Goal: Information Seeking & Learning: Learn about a topic

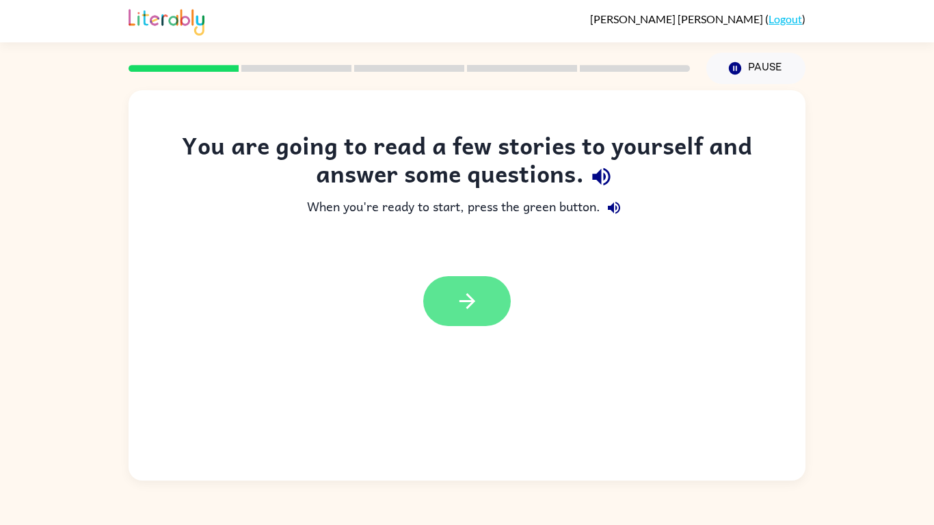
click at [476, 290] on icon "button" at bounding box center [467, 301] width 24 height 24
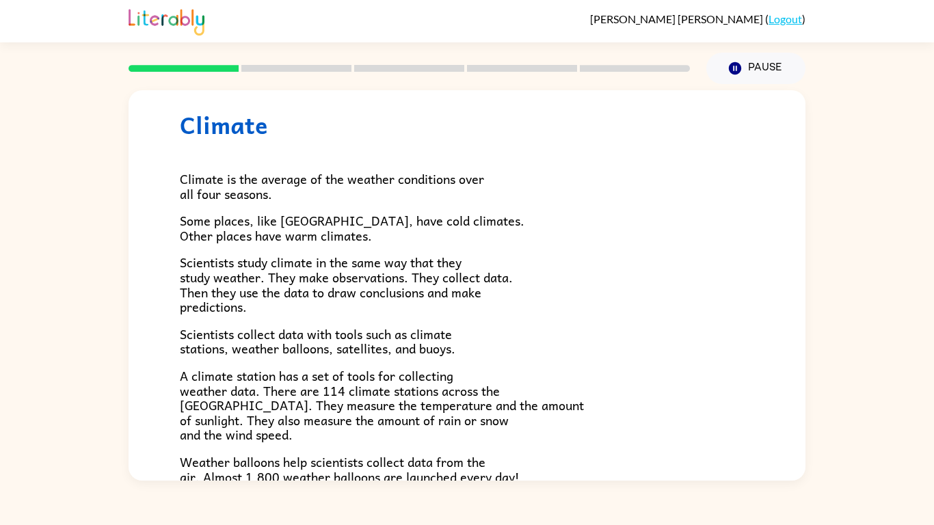
click at [444, 191] on p "Climate is the average of the weather conditions over all four seasons." at bounding box center [467, 186] width 574 height 29
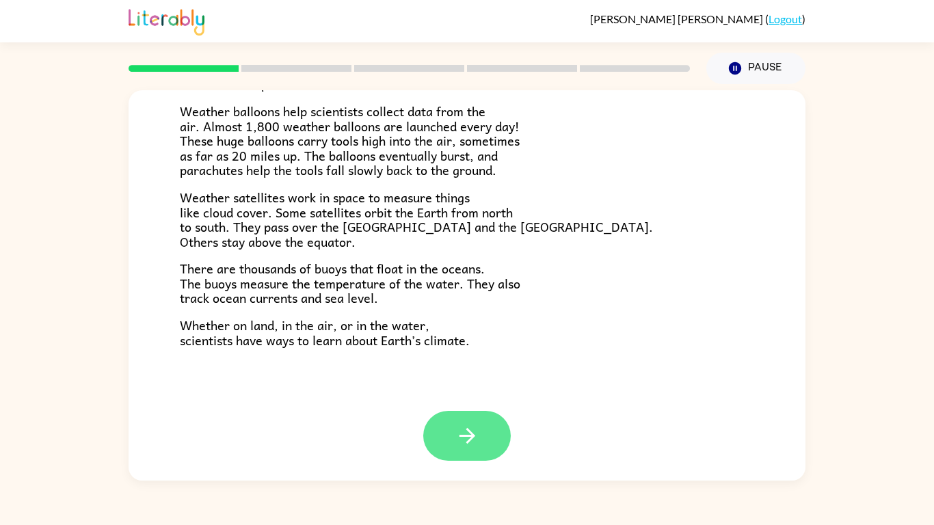
scroll to position [382, 0]
click at [462, 436] on icon "button" at bounding box center [467, 435] width 16 height 16
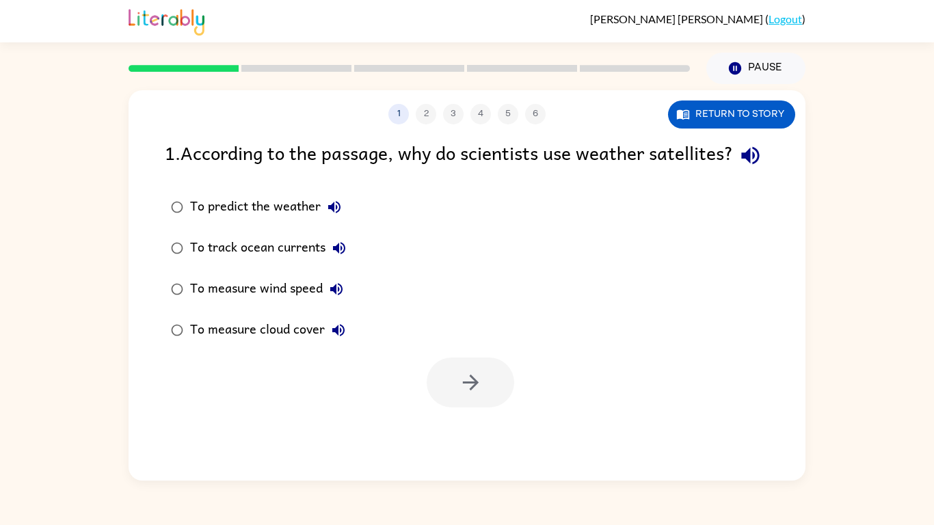
scroll to position [0, 0]
click at [745, 111] on button "Return to story" at bounding box center [731, 115] width 127 height 28
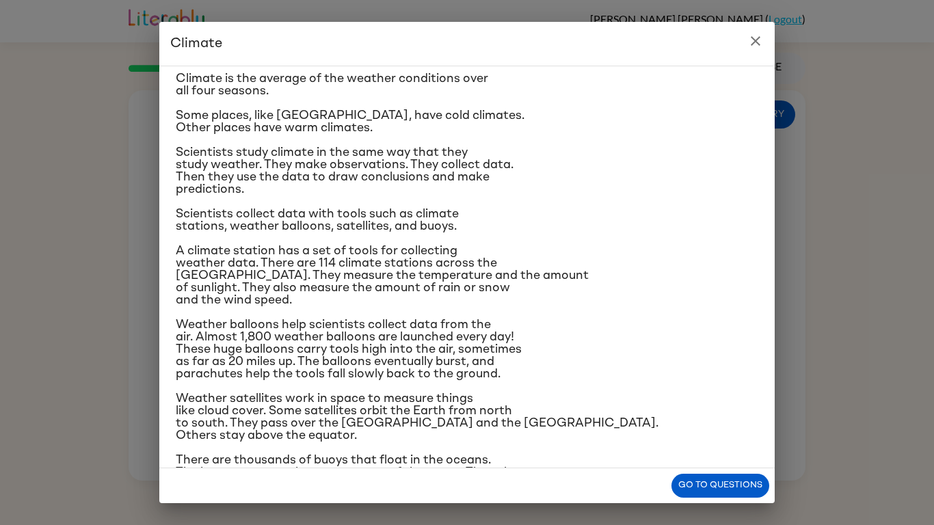
scroll to position [39, 0]
click at [688, 481] on button "Go to questions" at bounding box center [720, 486] width 98 height 24
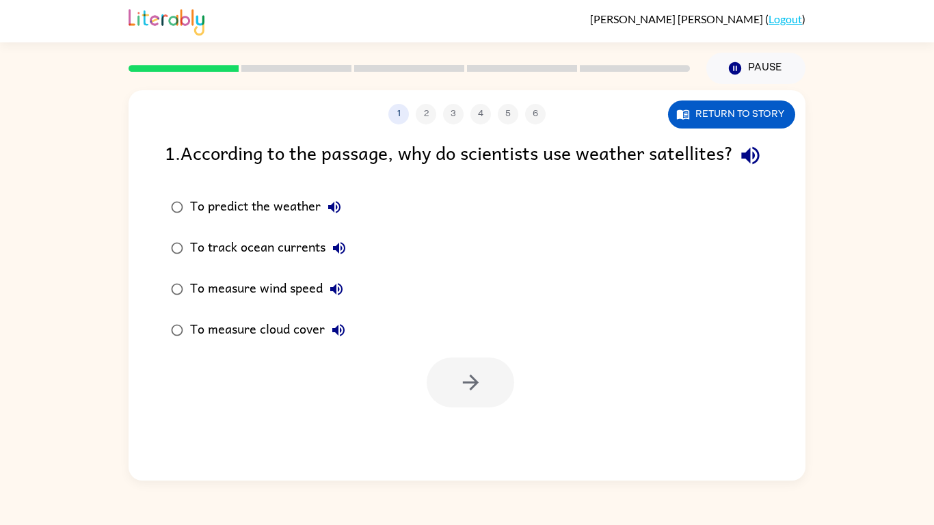
click at [192, 221] on div "To predict the weather" at bounding box center [269, 207] width 158 height 27
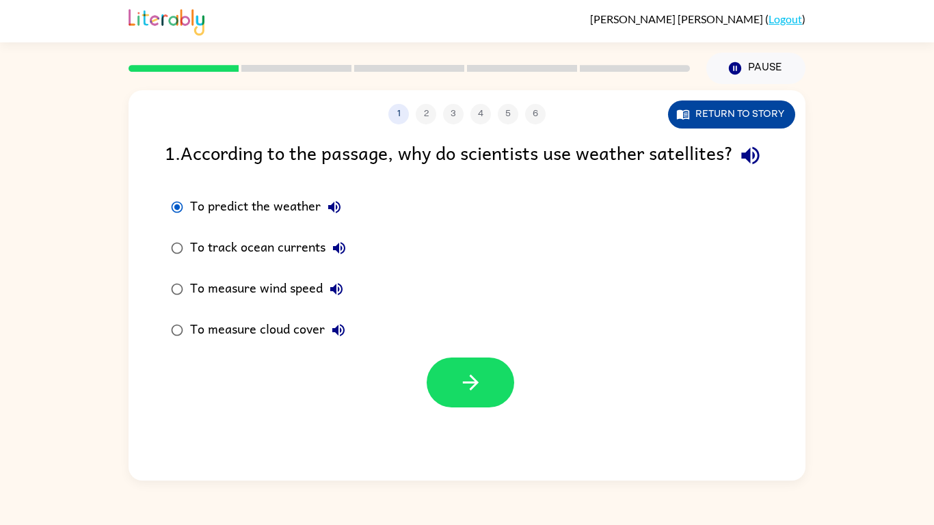
click at [750, 114] on button "Return to story" at bounding box center [731, 115] width 127 height 28
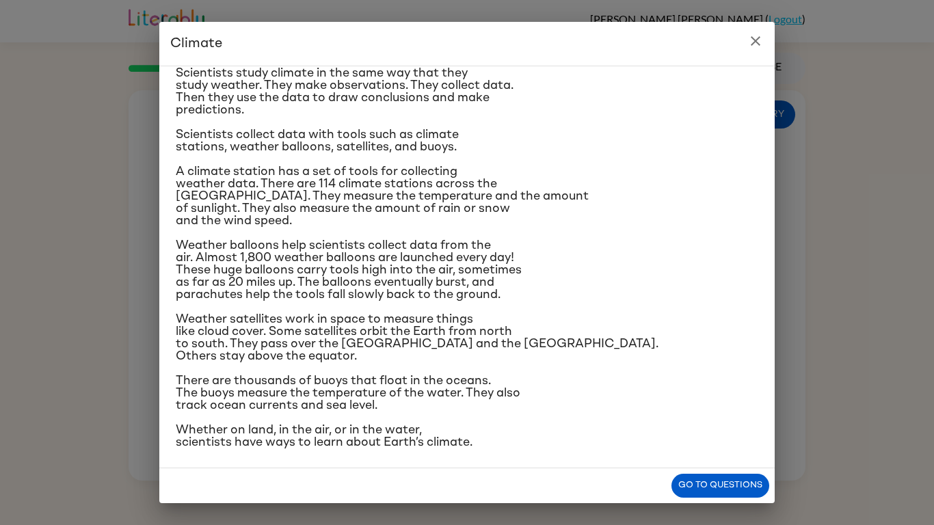
scroll to position [121, 0]
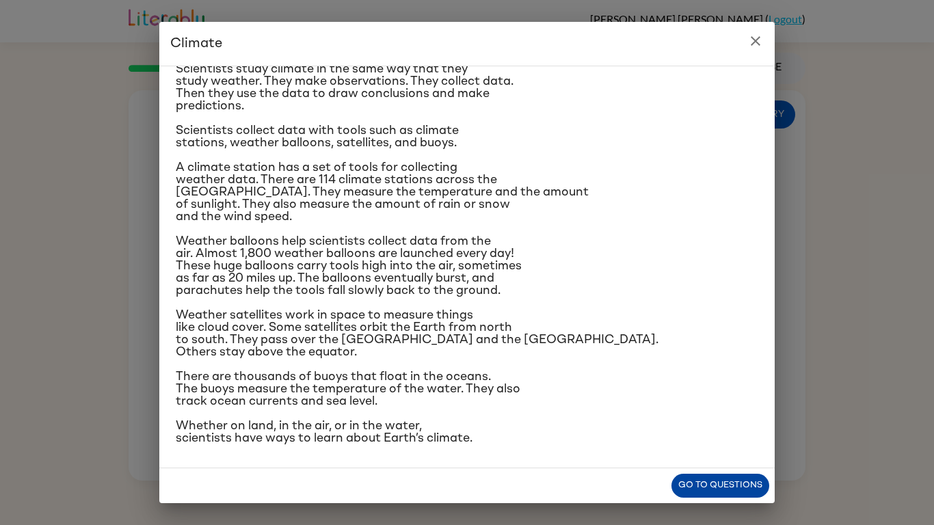
click at [699, 485] on button "Go to questions" at bounding box center [720, 486] width 98 height 24
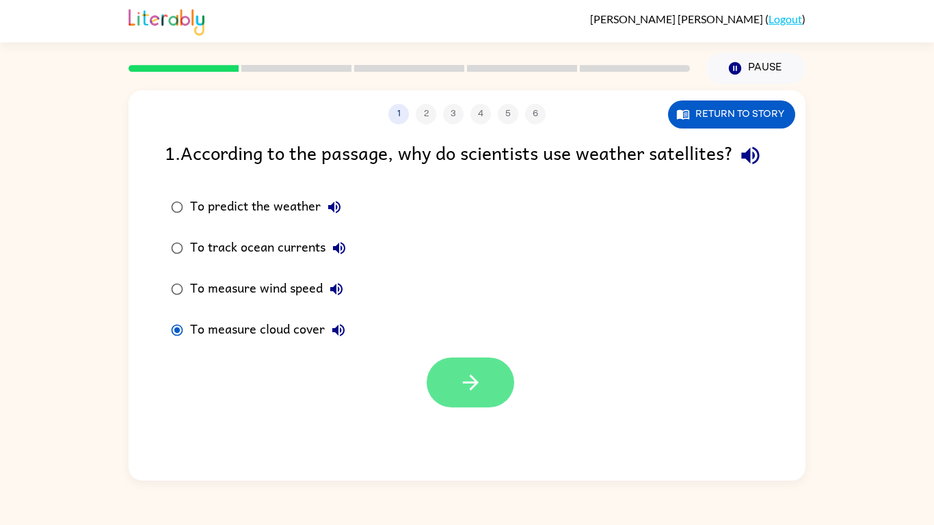
click at [465, 395] on icon "button" at bounding box center [471, 383] width 24 height 24
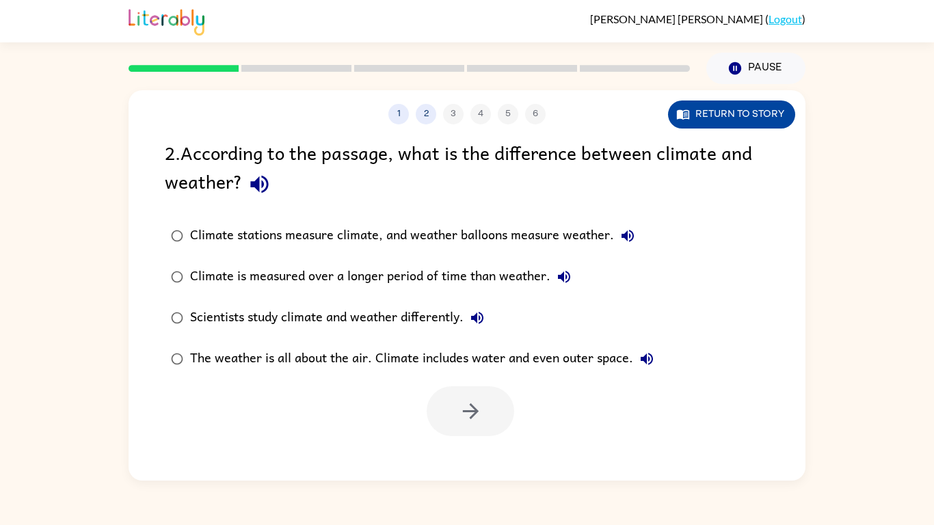
click at [700, 113] on button "Return to story" at bounding box center [731, 115] width 127 height 28
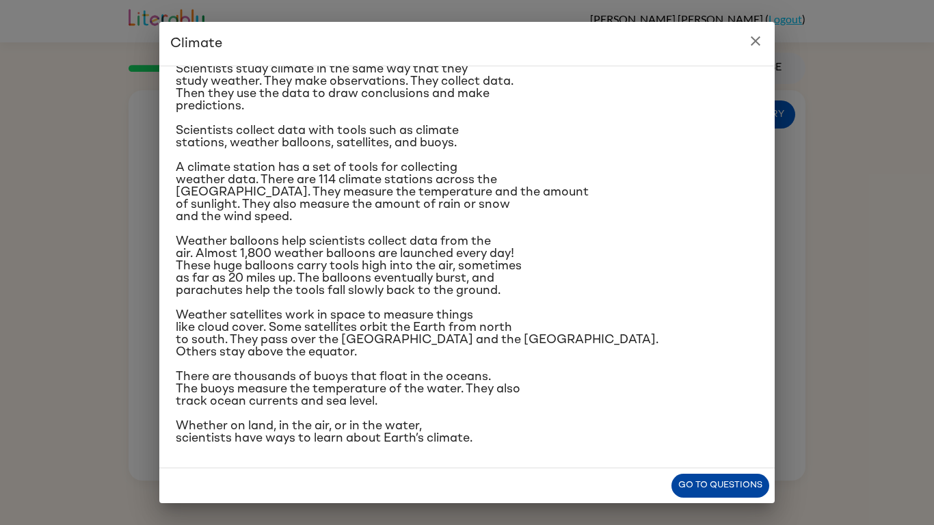
click at [677, 485] on button "Go to questions" at bounding box center [720, 486] width 98 height 24
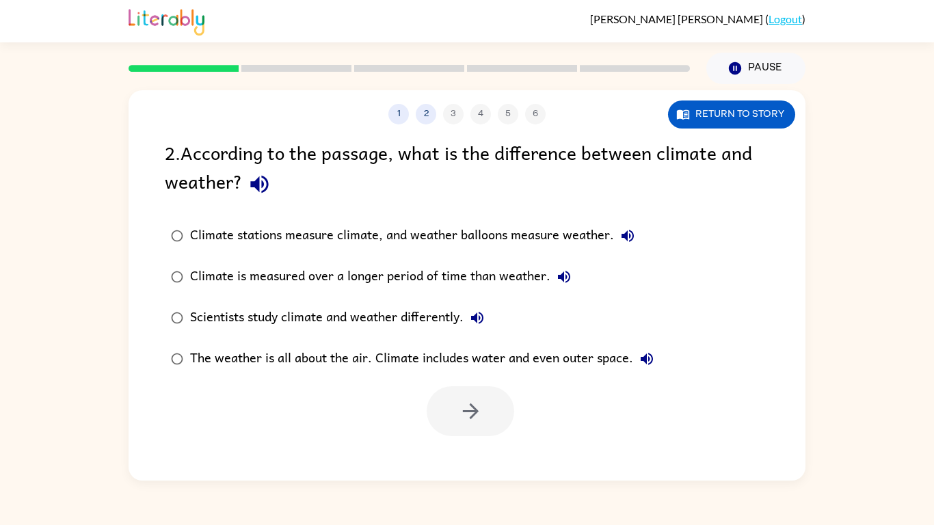
click at [709, 98] on div "1 2 3 4 5 6 Return to story" at bounding box center [467, 107] width 677 height 34
click at [710, 116] on button "Return to story" at bounding box center [731, 115] width 127 height 28
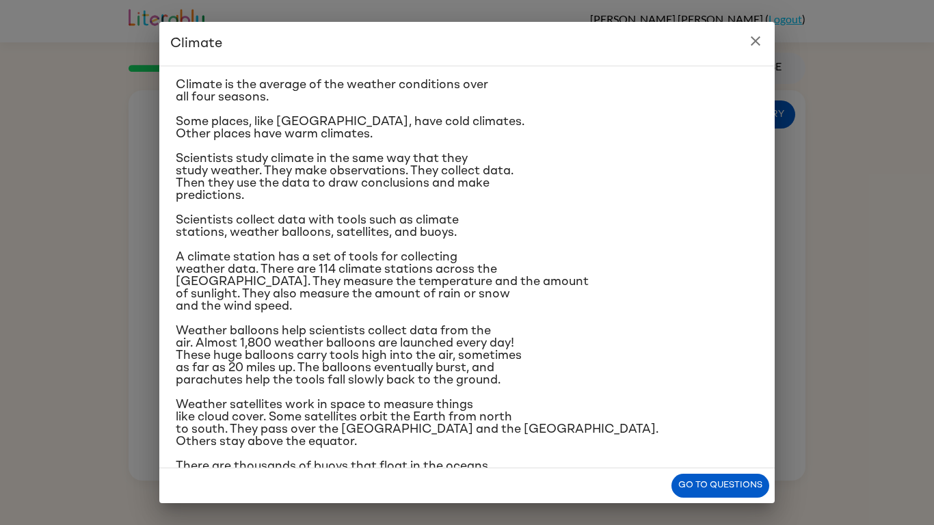
scroll to position [34, 0]
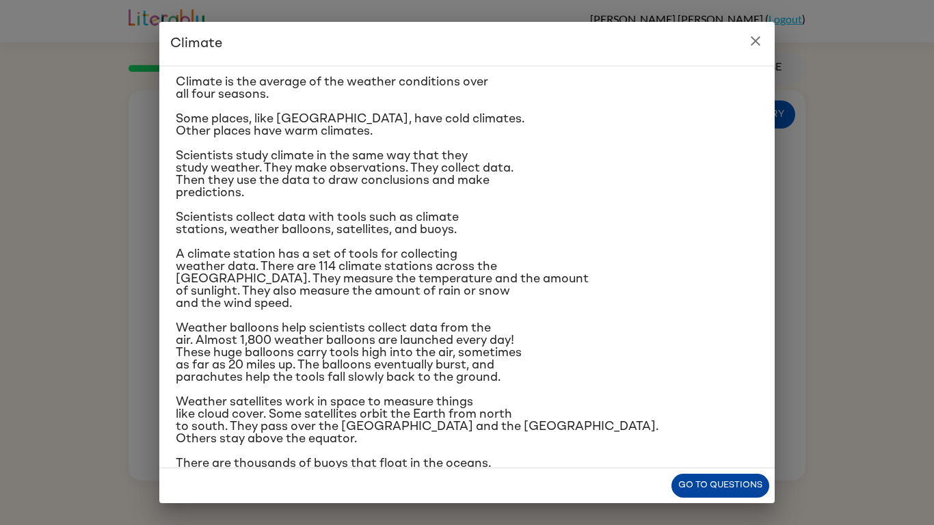
click at [691, 483] on button "Go to questions" at bounding box center [720, 486] width 98 height 24
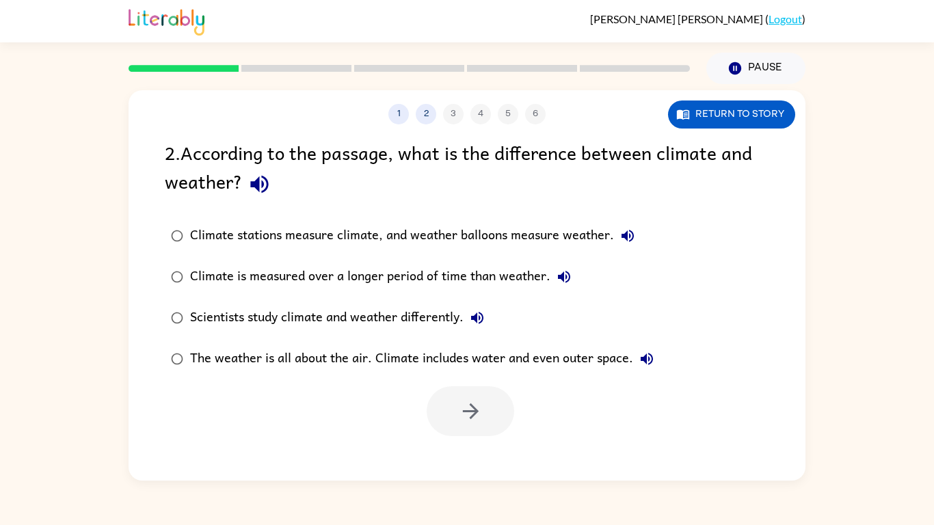
click at [291, 319] on div "Scientists study climate and weather differently." at bounding box center [340, 317] width 301 height 27
click at [440, 413] on button "button" at bounding box center [471, 411] width 88 height 50
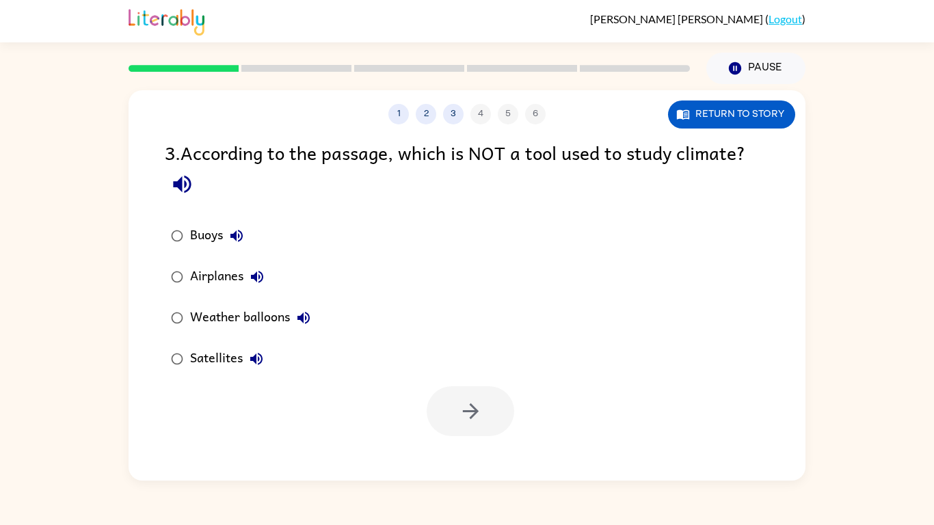
click at [194, 278] on div "Airplanes" at bounding box center [230, 276] width 81 height 27
click at [451, 420] on button "button" at bounding box center [471, 411] width 88 height 50
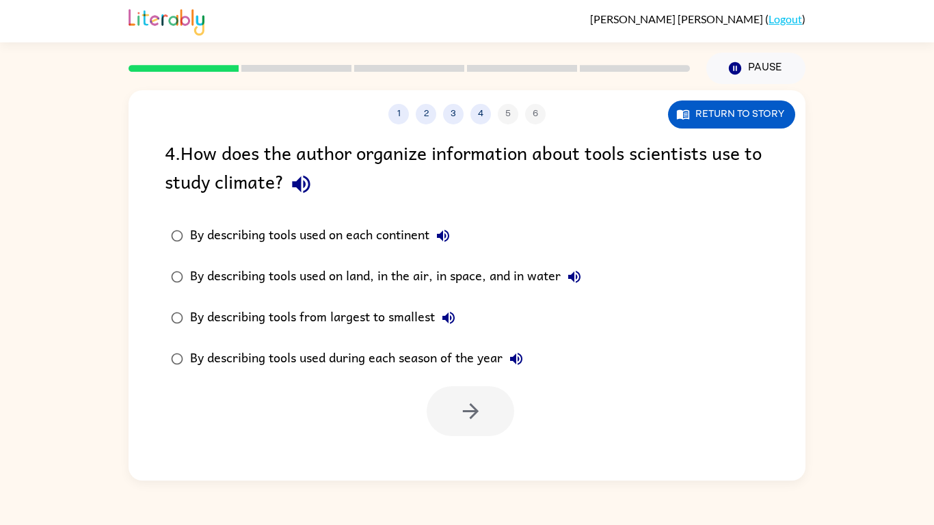
click at [399, 278] on div "By describing tools used on land, in the air, in space, and in water" at bounding box center [389, 276] width 398 height 27
click at [493, 397] on button "button" at bounding box center [471, 411] width 88 height 50
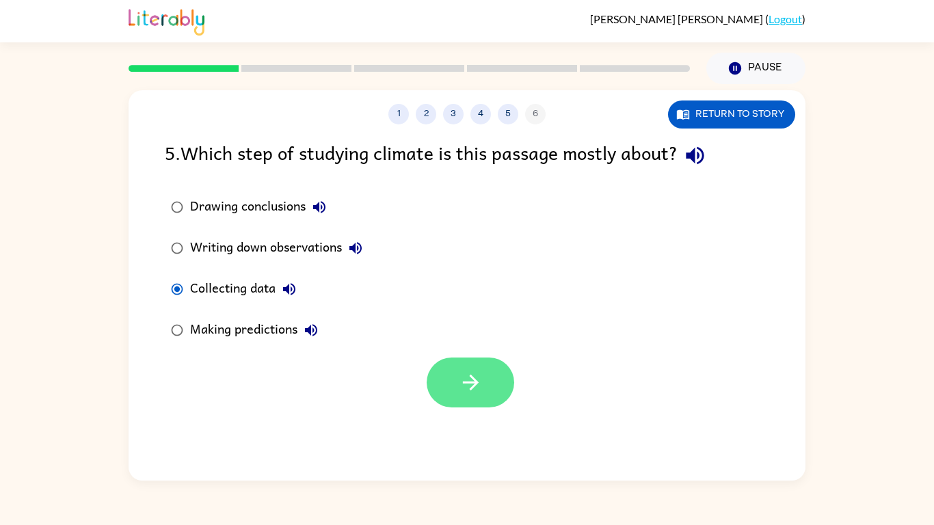
click at [466, 390] on icon "button" at bounding box center [471, 383] width 24 height 24
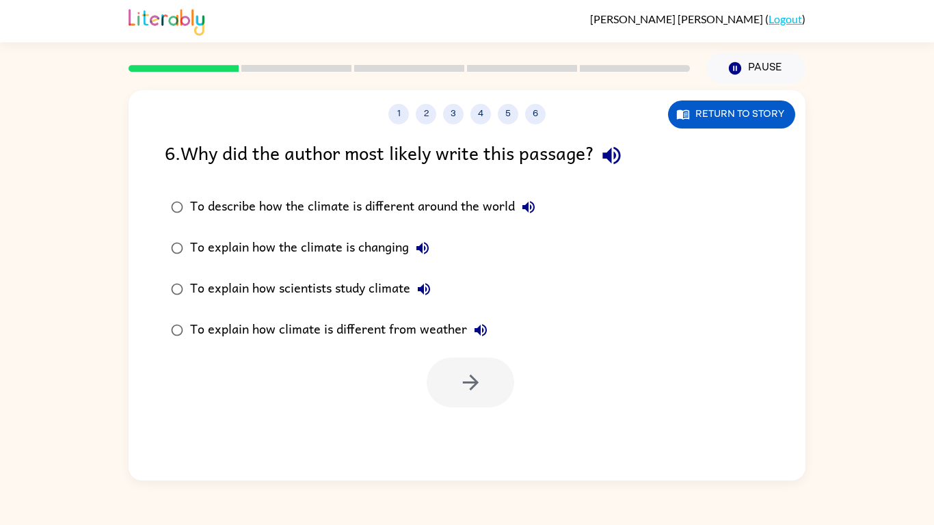
click at [288, 287] on div "To explain how scientists study climate" at bounding box center [314, 289] width 248 height 27
click at [453, 371] on button "button" at bounding box center [471, 383] width 88 height 50
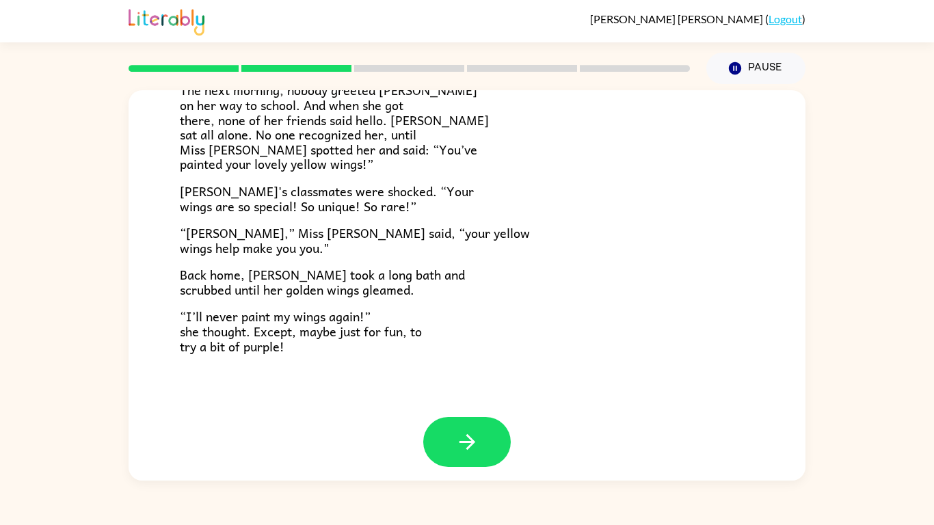
scroll to position [382, 0]
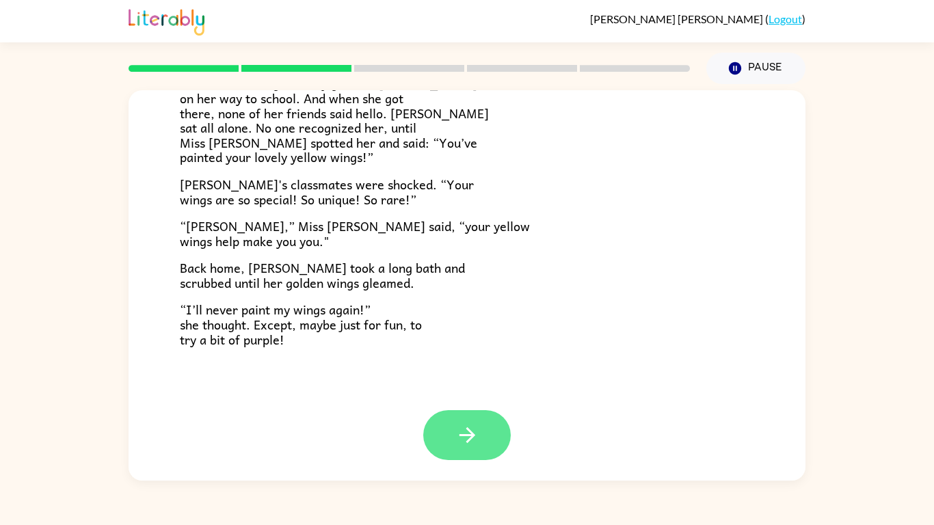
click at [451, 434] on button "button" at bounding box center [467, 435] width 88 height 50
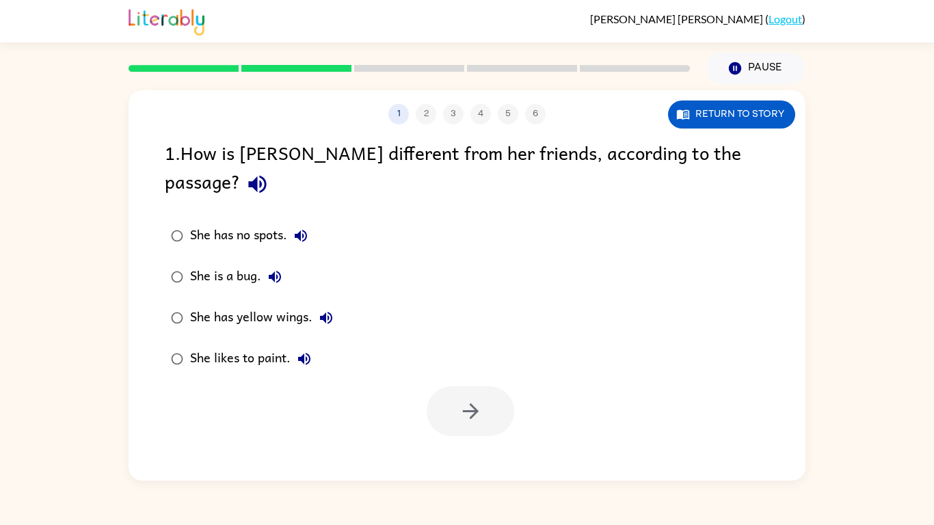
scroll to position [0, 0]
click at [248, 304] on div "She has yellow wings." at bounding box center [265, 317] width 150 height 27
click at [464, 399] on icon "button" at bounding box center [471, 411] width 24 height 24
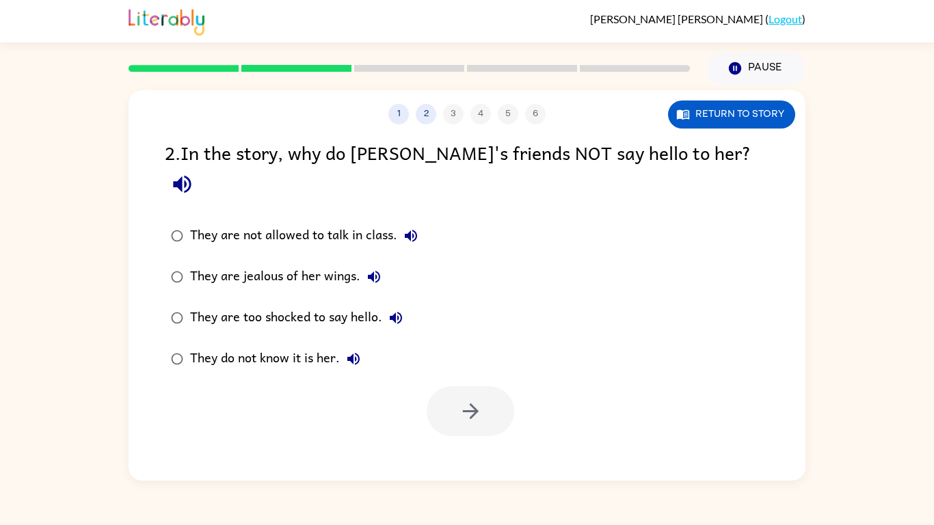
click at [277, 345] on div "They do not know it is her." at bounding box center [278, 358] width 177 height 27
click at [487, 386] on button "button" at bounding box center [471, 411] width 88 height 50
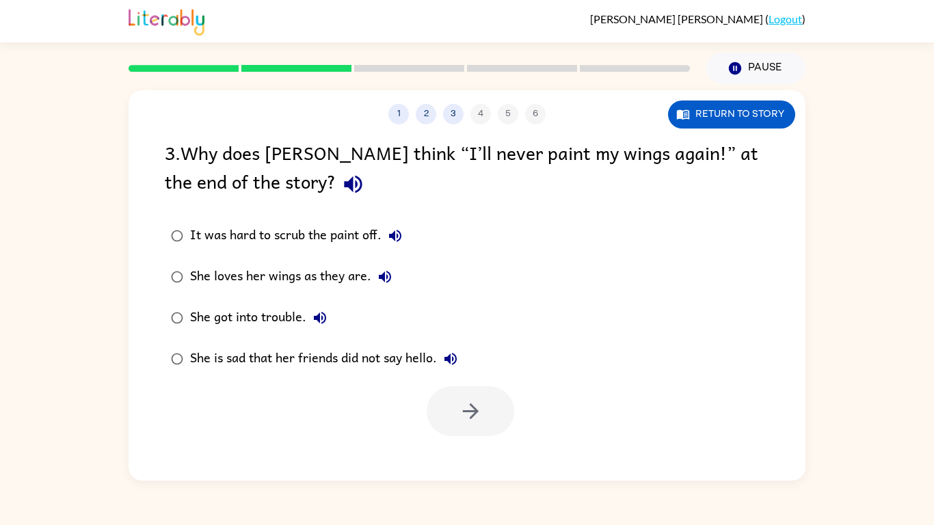
click at [265, 274] on div "She loves her wings as they are." at bounding box center [294, 276] width 209 height 27
click at [456, 412] on button "button" at bounding box center [471, 411] width 88 height 50
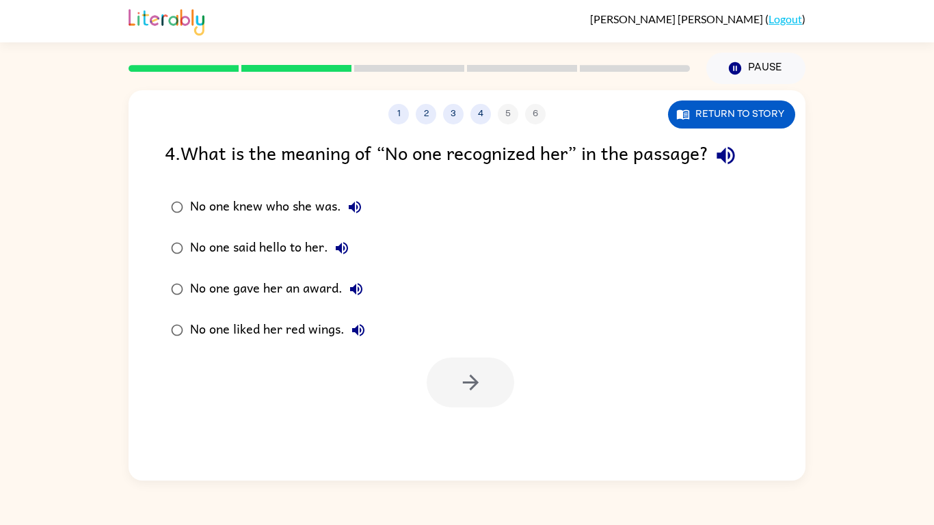
click at [323, 211] on div "No one knew who she was." at bounding box center [279, 207] width 178 height 27
click at [457, 380] on button "button" at bounding box center [471, 383] width 88 height 50
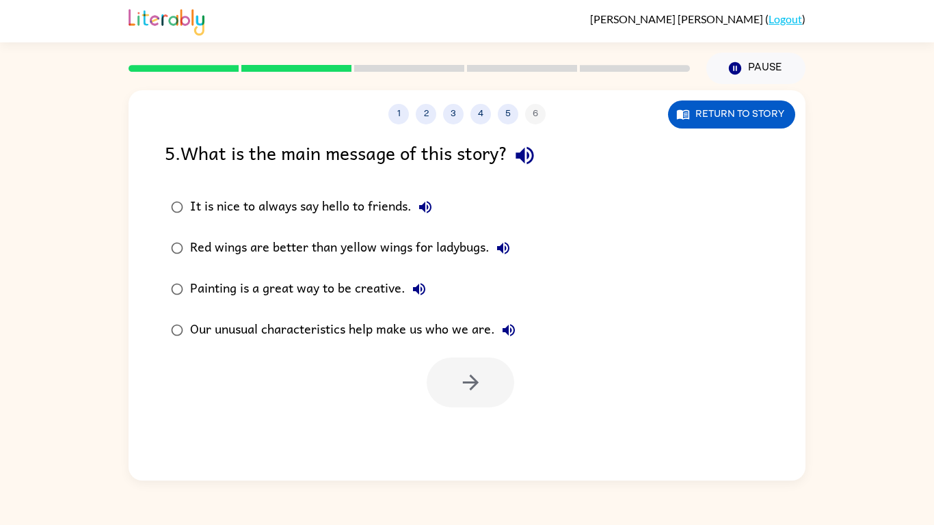
click at [371, 331] on div "Our unusual characteristics help make us who we are." at bounding box center [356, 330] width 332 height 27
click at [451, 379] on button "button" at bounding box center [471, 383] width 88 height 50
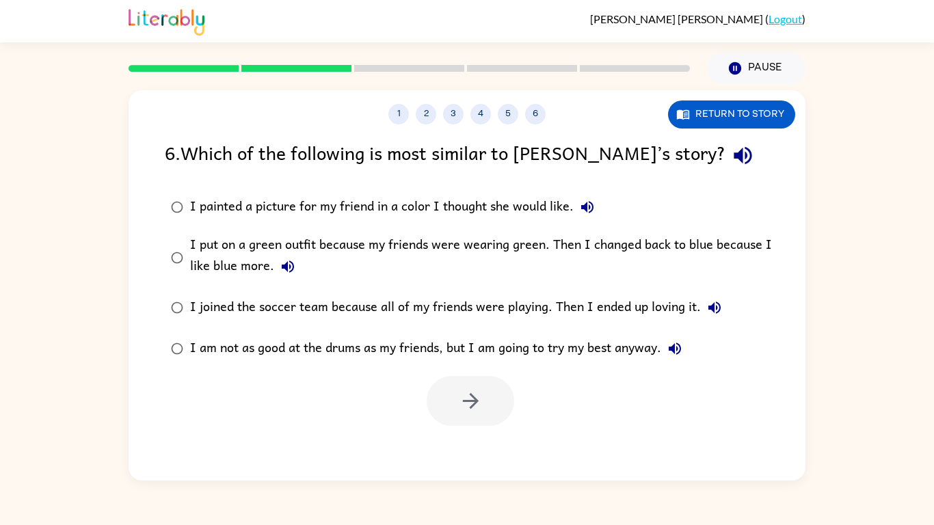
click at [372, 265] on div "I put on a green outfit because my friends were wearing green. Then I changed b…" at bounding box center [489, 258] width 598 height 46
click at [468, 389] on icon "button" at bounding box center [471, 401] width 24 height 24
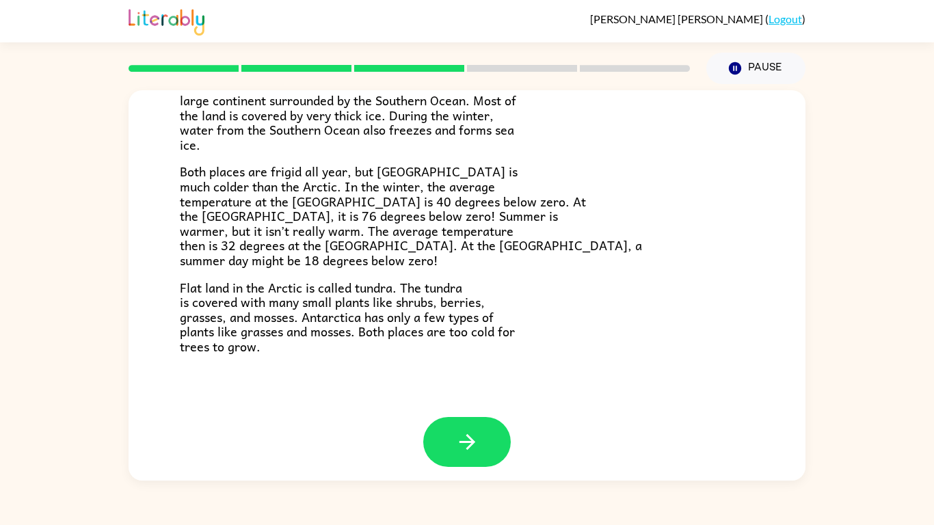
scroll to position [289, 0]
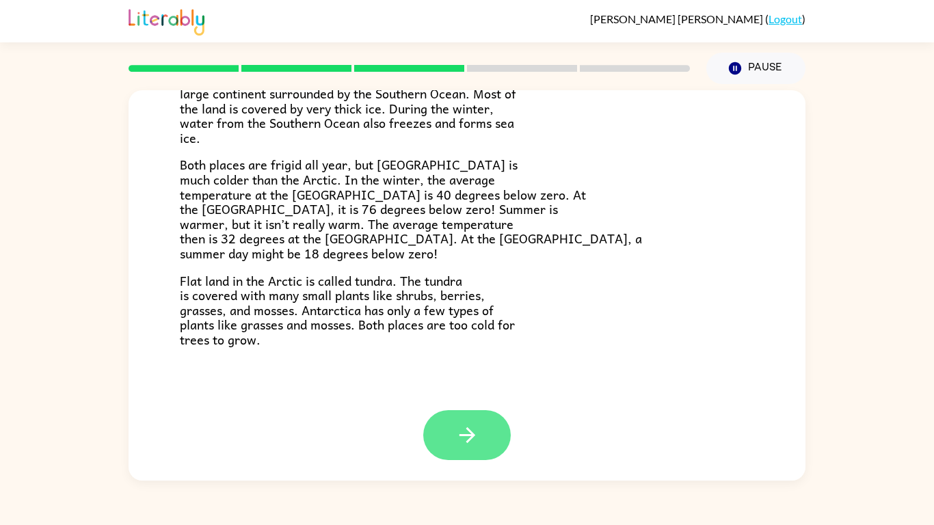
click at [458, 416] on button "button" at bounding box center [467, 435] width 88 height 50
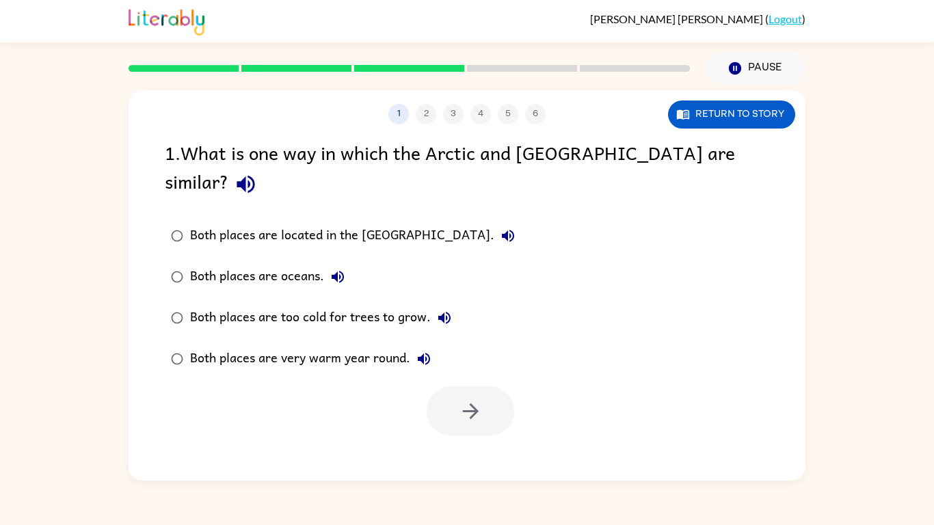
click at [293, 304] on div "Both places are too cold for trees to grow." at bounding box center [324, 317] width 268 height 27
click at [454, 386] on button "button" at bounding box center [471, 411] width 88 height 50
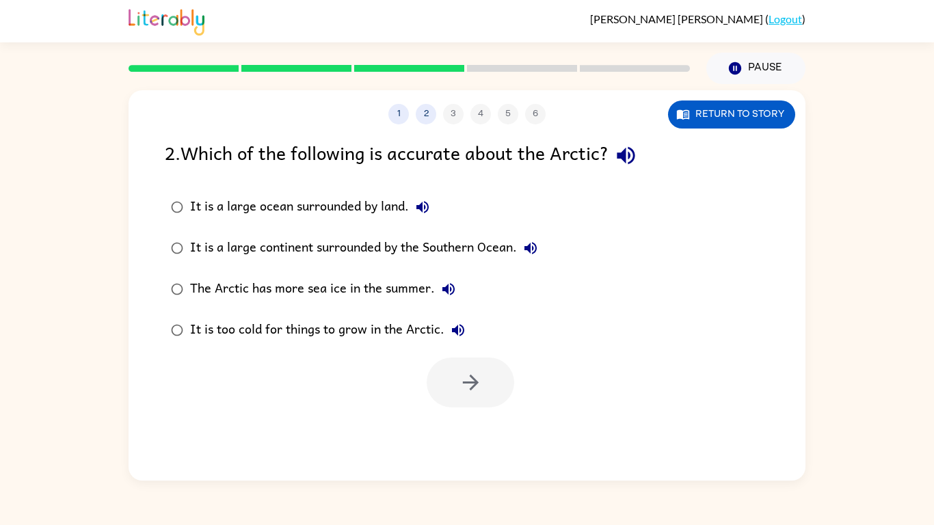
click at [268, 331] on div "It is too cold for things to grow in the Arctic." at bounding box center [331, 330] width 282 height 27
click at [479, 373] on icon "button" at bounding box center [471, 383] width 24 height 24
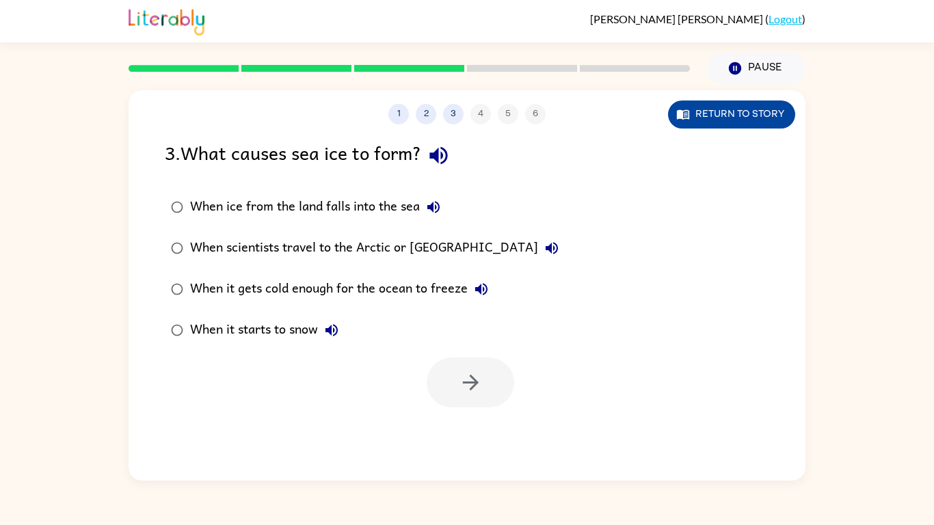
click at [720, 110] on button "Return to story" at bounding box center [731, 115] width 127 height 28
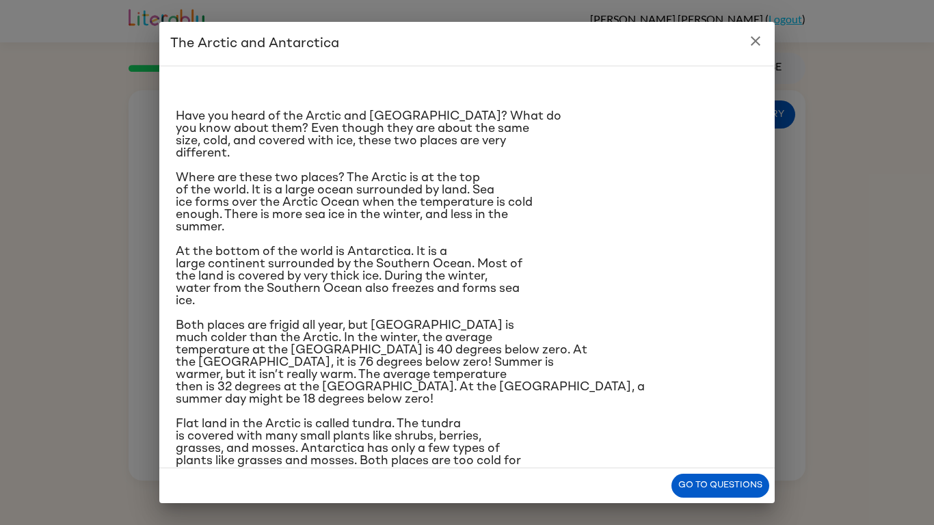
scroll to position [35, 0]
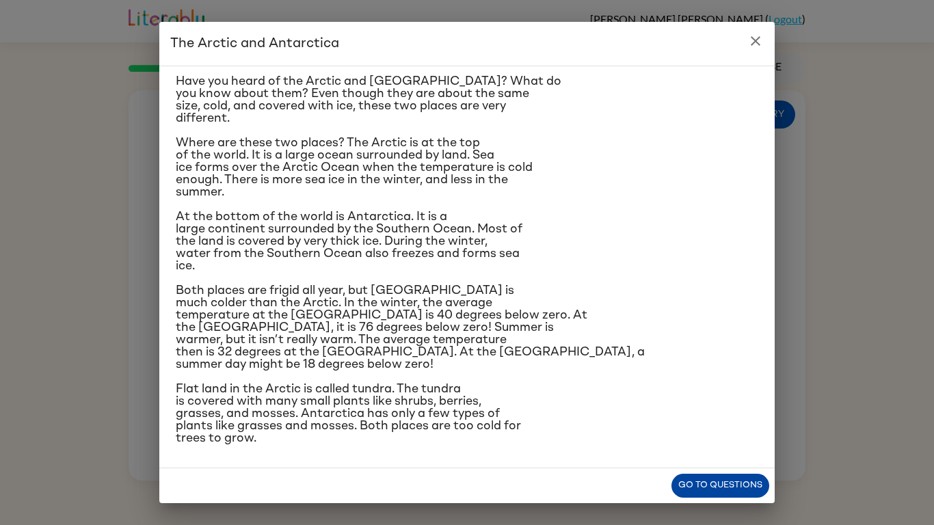
click at [703, 483] on button "Go to questions" at bounding box center [720, 486] width 98 height 24
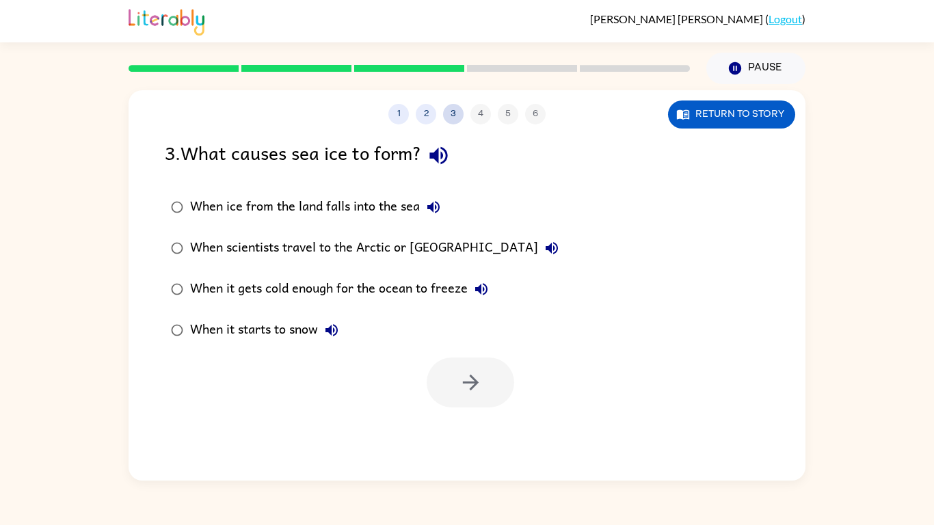
click at [450, 114] on button "3" at bounding box center [453, 114] width 21 height 21
click at [457, 116] on button "3" at bounding box center [453, 114] width 21 height 21
click at [347, 289] on div "When it gets cold enough for the ocean to freeze" at bounding box center [342, 289] width 305 height 27
click at [460, 380] on icon "button" at bounding box center [471, 383] width 24 height 24
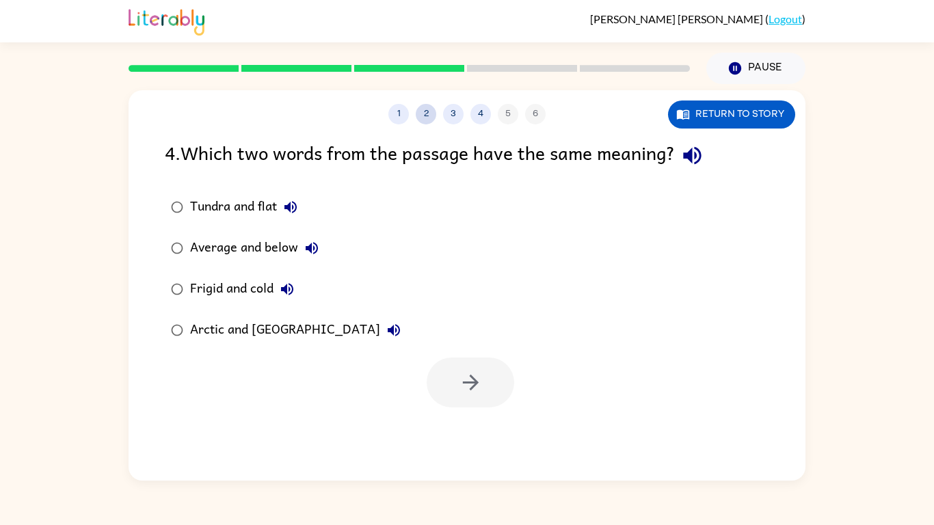
click at [426, 106] on button "2" at bounding box center [426, 114] width 21 height 21
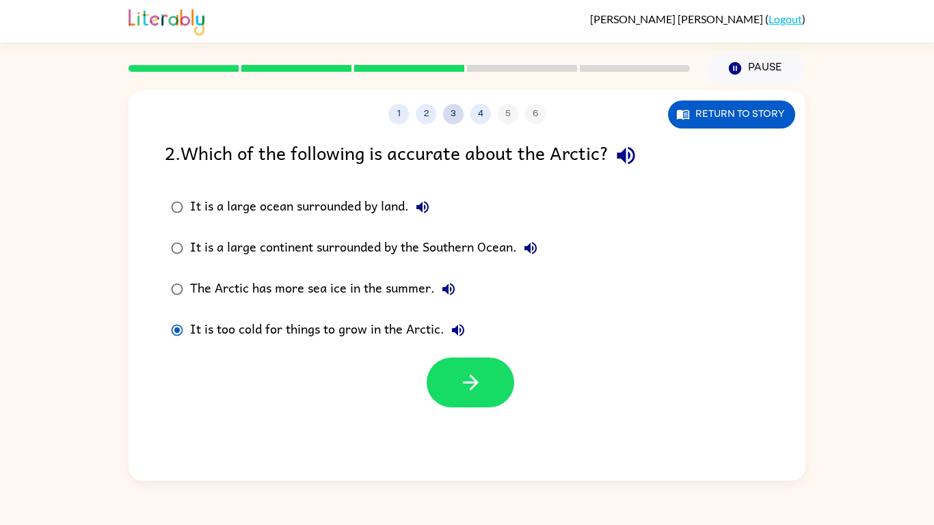
click at [460, 116] on button "3" at bounding box center [453, 114] width 21 height 21
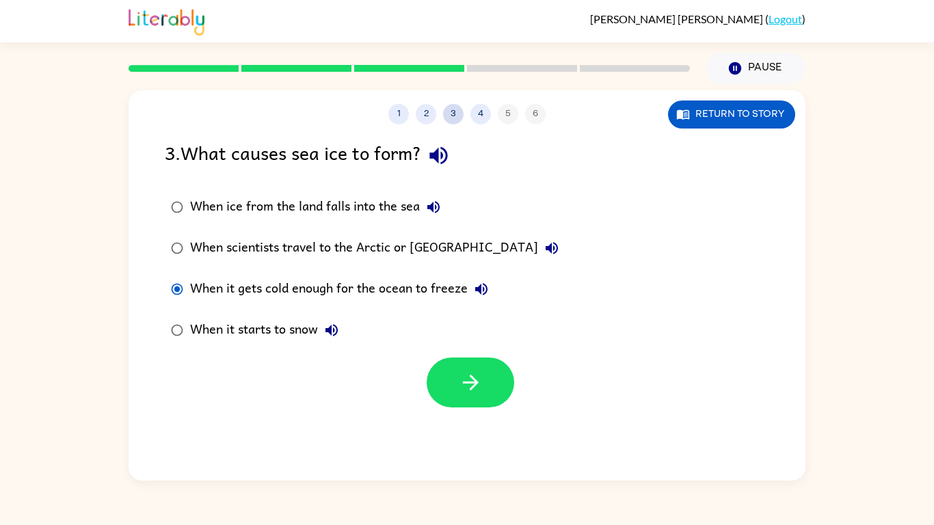
click at [454, 114] on button "3" at bounding box center [453, 114] width 21 height 21
click at [429, 116] on button "2" at bounding box center [426, 114] width 21 height 21
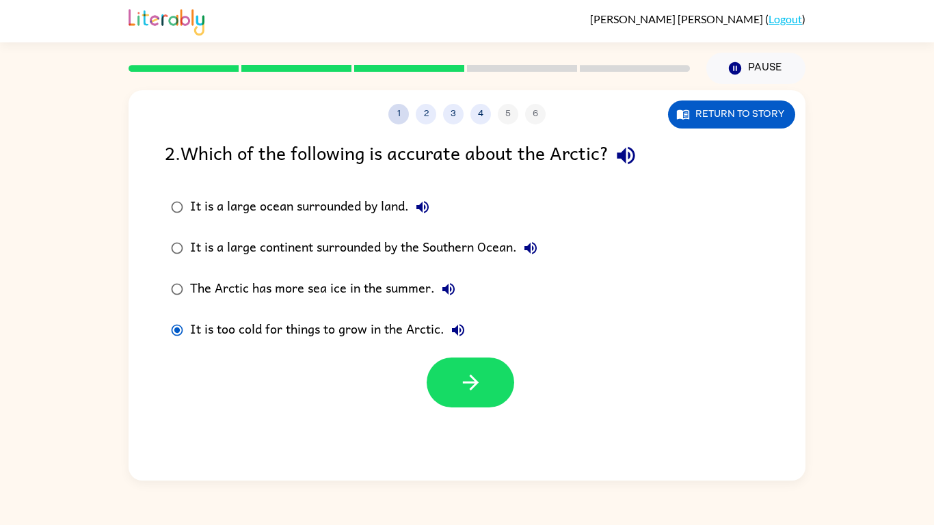
click at [395, 115] on button "1" at bounding box center [398, 114] width 21 height 21
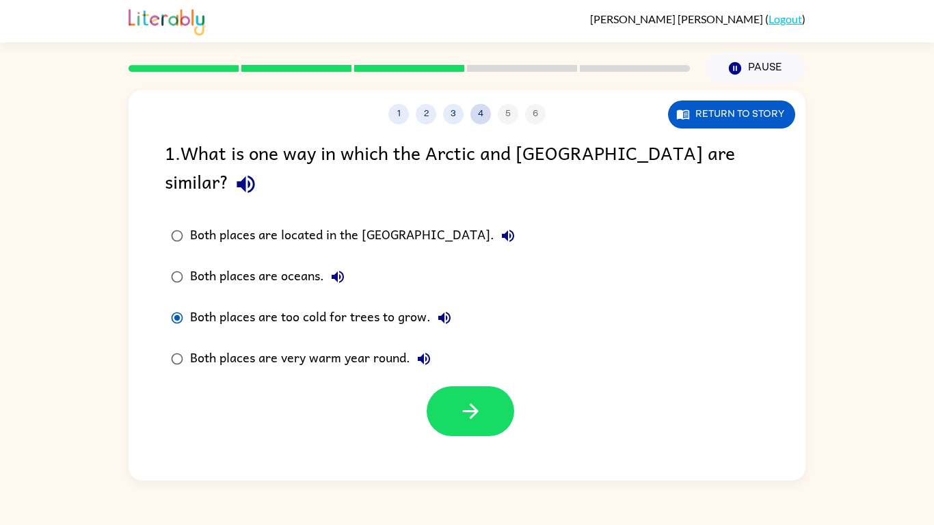
click at [479, 114] on button "4" at bounding box center [480, 114] width 21 height 21
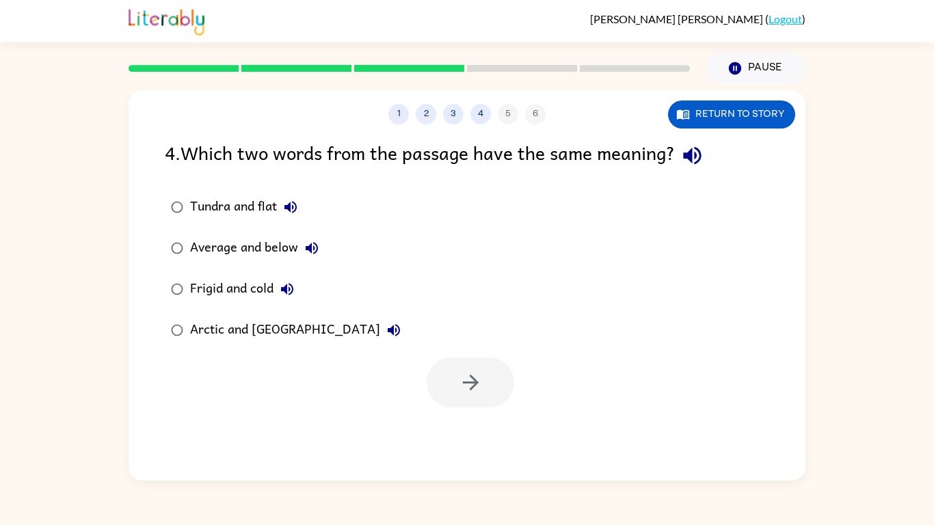
click at [249, 287] on div "Frigid and cold" at bounding box center [245, 289] width 111 height 27
click at [446, 376] on button "button" at bounding box center [471, 383] width 88 height 50
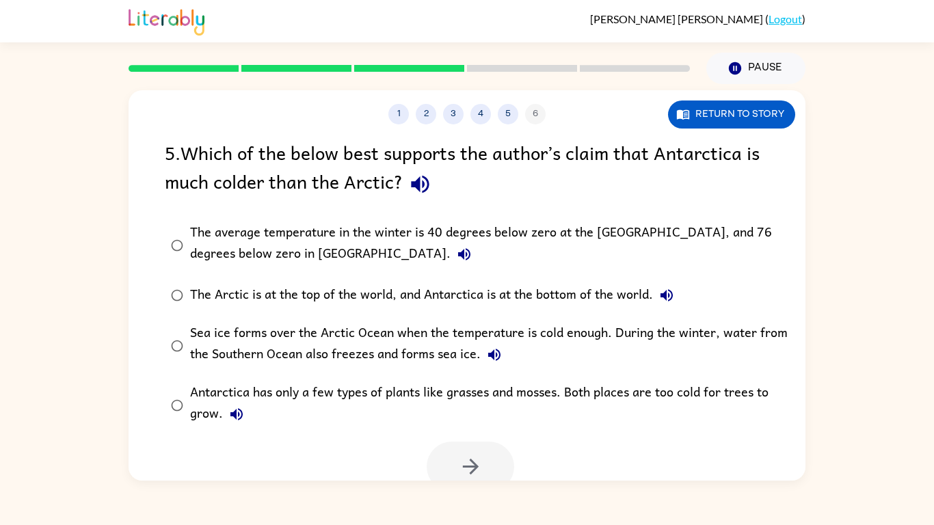
scroll to position [11, 0]
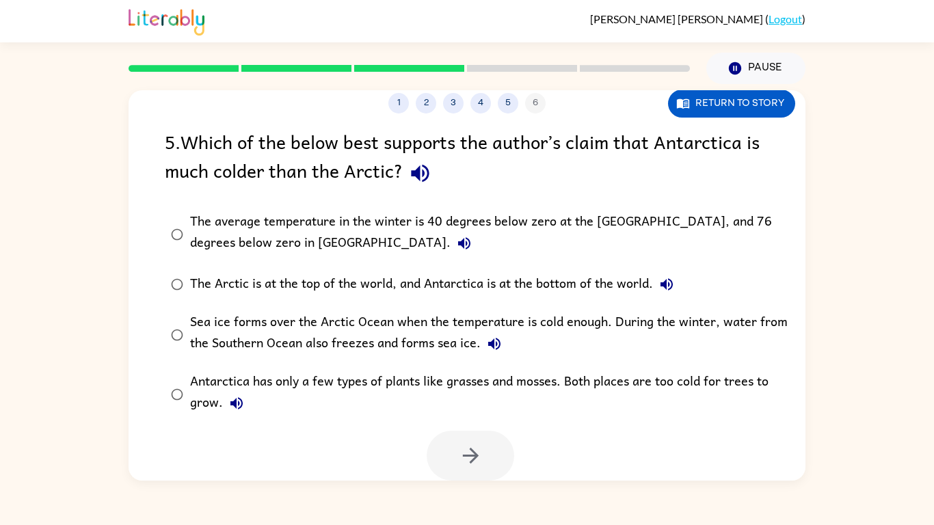
click at [361, 243] on div "The average temperature in the winter is 40 degrees below zero at the [GEOGRAPH…" at bounding box center [489, 234] width 598 height 46
click at [448, 455] on button "button" at bounding box center [471, 456] width 88 height 50
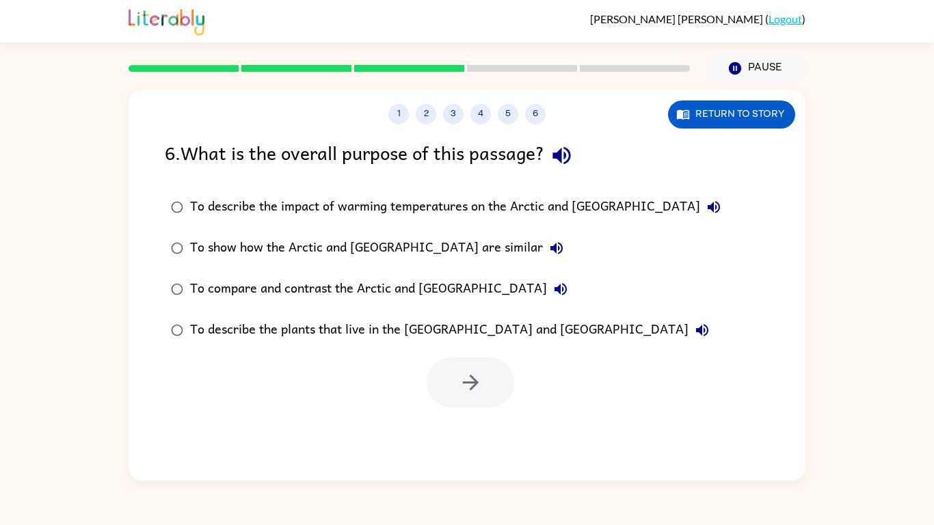
scroll to position [0, 0]
click at [253, 295] on div "To compare and contrast the Arctic and [GEOGRAPHIC_DATA]" at bounding box center [382, 289] width 384 height 27
click at [465, 373] on icon "button" at bounding box center [471, 383] width 24 height 24
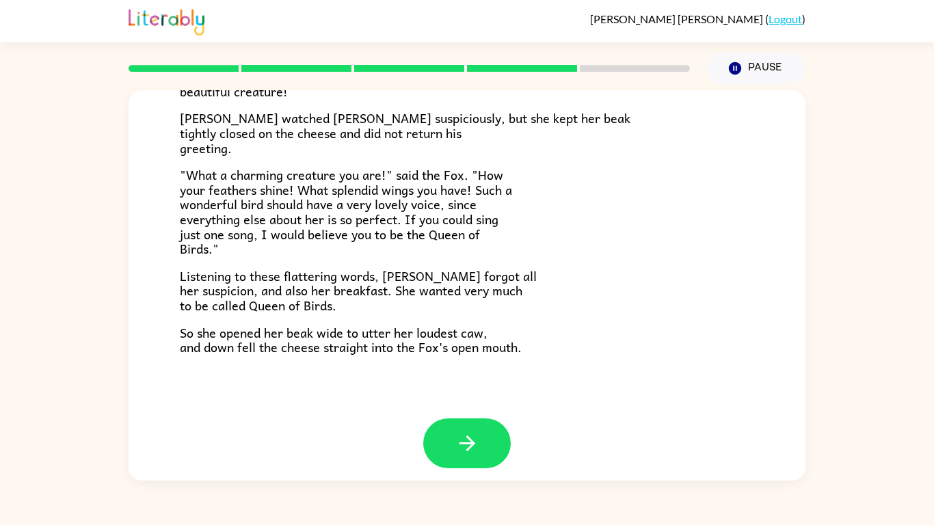
scroll to position [269, 0]
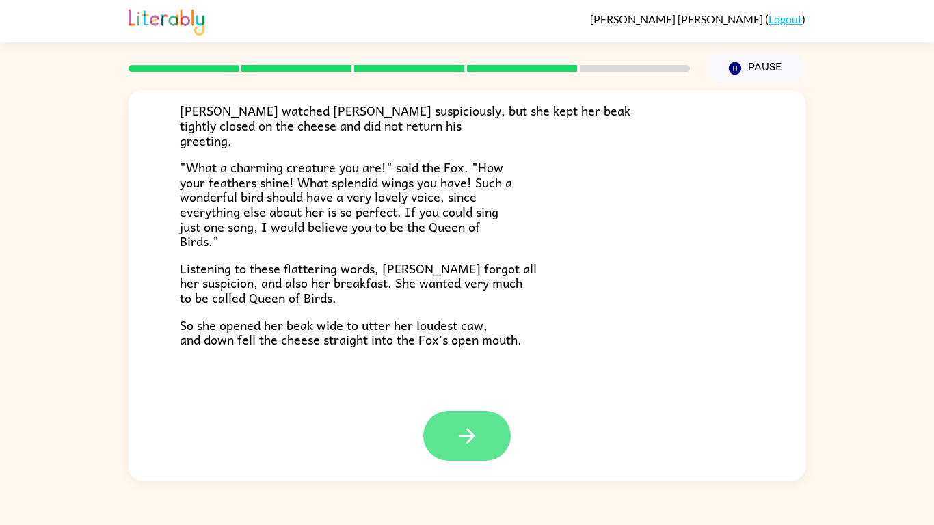
click at [469, 426] on icon "button" at bounding box center [467, 436] width 24 height 24
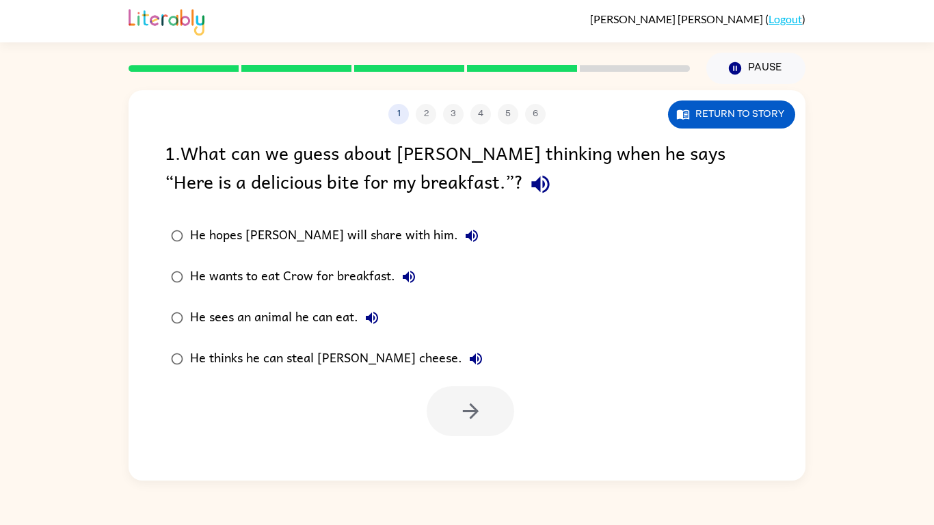
scroll to position [0, 0]
click at [294, 352] on div "He thinks he can steal [PERSON_NAME] cheese." at bounding box center [339, 358] width 299 height 27
click at [479, 412] on icon "button" at bounding box center [471, 411] width 24 height 24
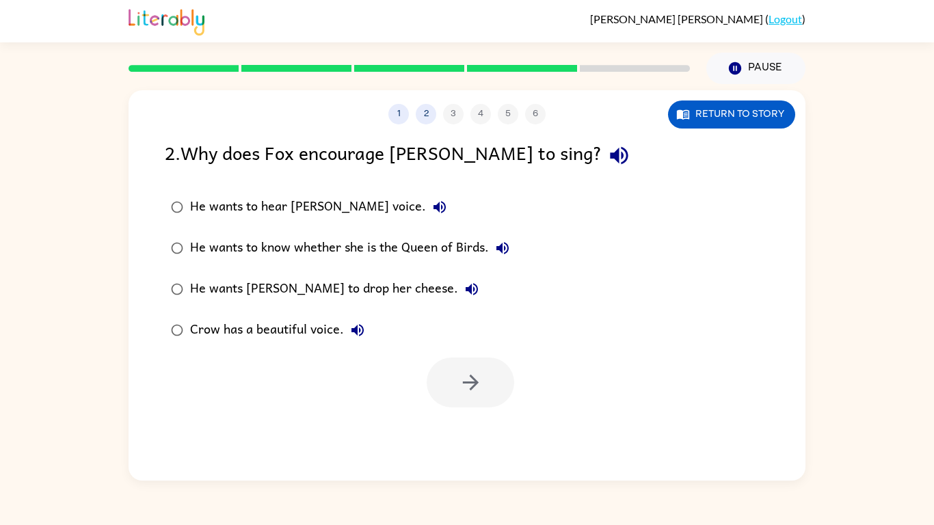
click at [350, 287] on div "He wants [PERSON_NAME] to drop her cheese." at bounding box center [337, 289] width 295 height 27
click at [455, 371] on button "button" at bounding box center [471, 383] width 88 height 50
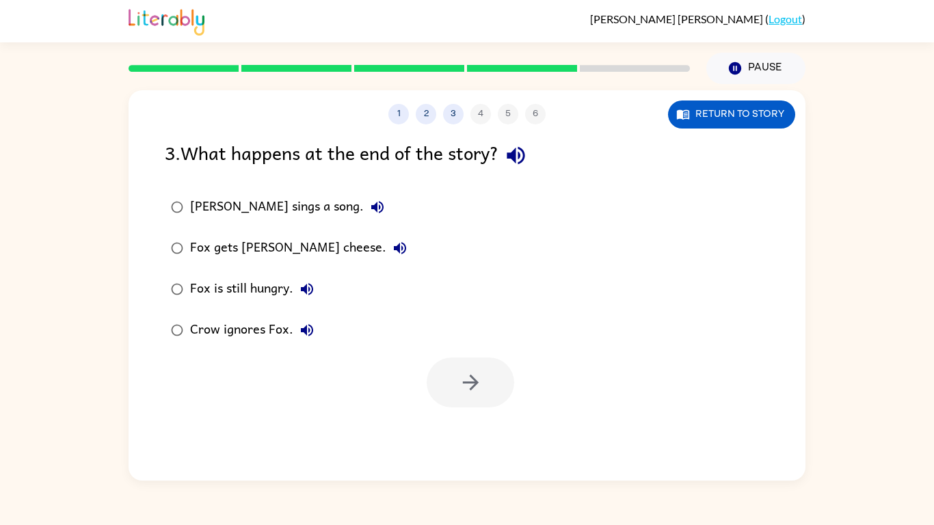
click at [282, 246] on div "Fox gets [PERSON_NAME] cheese." at bounding box center [302, 248] width 224 height 27
click at [480, 388] on icon "button" at bounding box center [471, 383] width 24 height 24
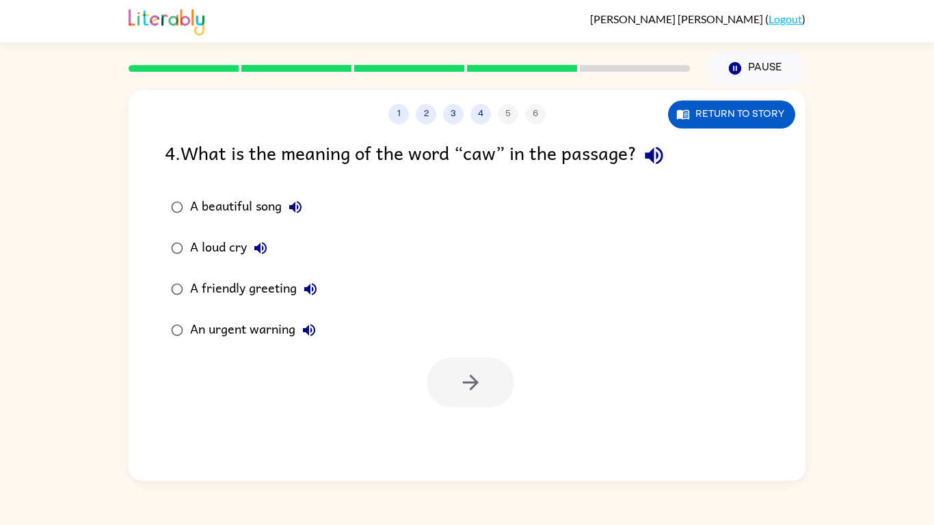
click at [217, 241] on div "A loud cry" at bounding box center [232, 248] width 84 height 27
click at [445, 386] on button "button" at bounding box center [471, 383] width 88 height 50
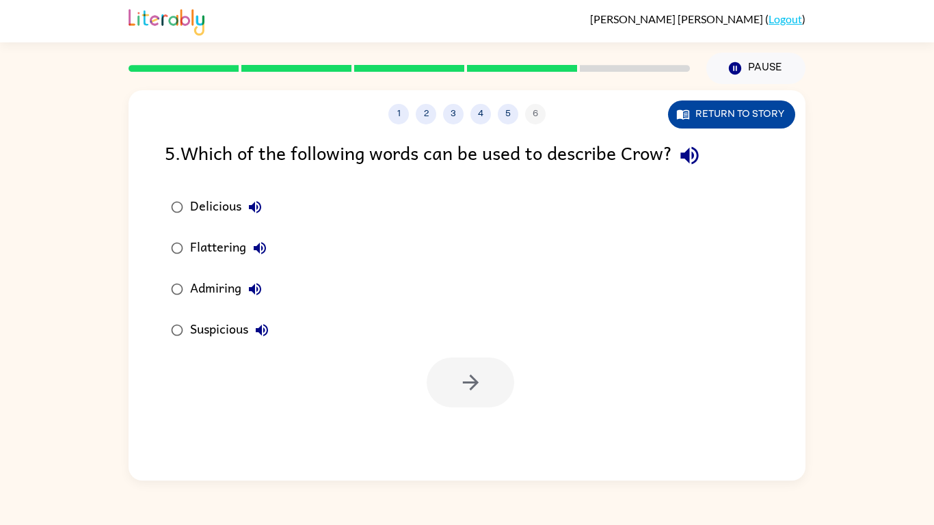
click at [683, 120] on icon "button" at bounding box center [683, 114] width 14 height 14
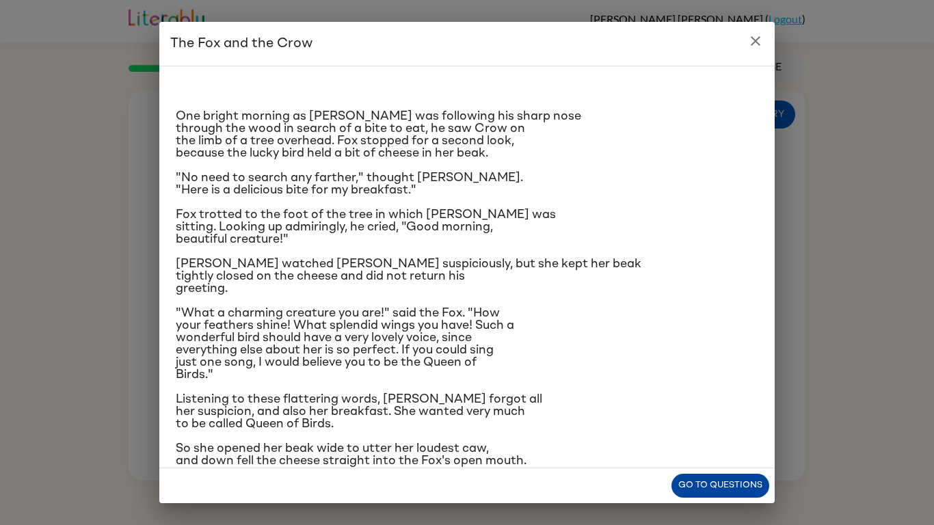
click at [712, 483] on button "Go to questions" at bounding box center [720, 486] width 98 height 24
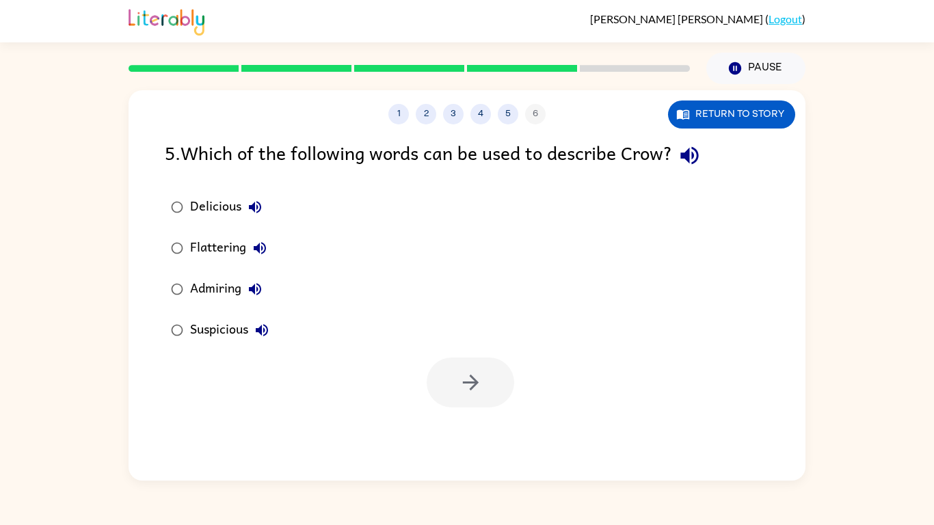
click at [244, 326] on div "Suspicious" at bounding box center [232, 330] width 85 height 27
click at [451, 382] on button "button" at bounding box center [471, 383] width 88 height 50
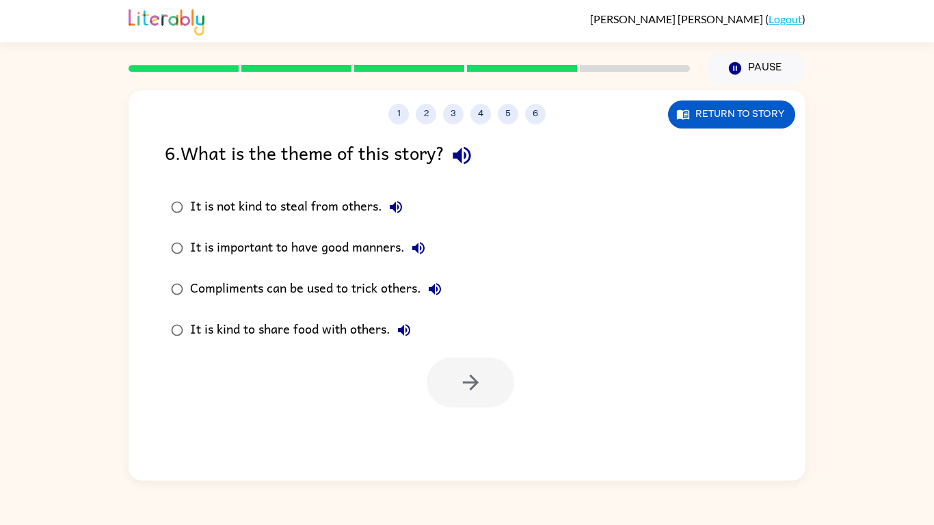
click at [335, 286] on div "Compliments can be used to trick others." at bounding box center [319, 289] width 258 height 27
click at [440, 389] on button "button" at bounding box center [471, 383] width 88 height 50
